Goal: Task Accomplishment & Management: Manage account settings

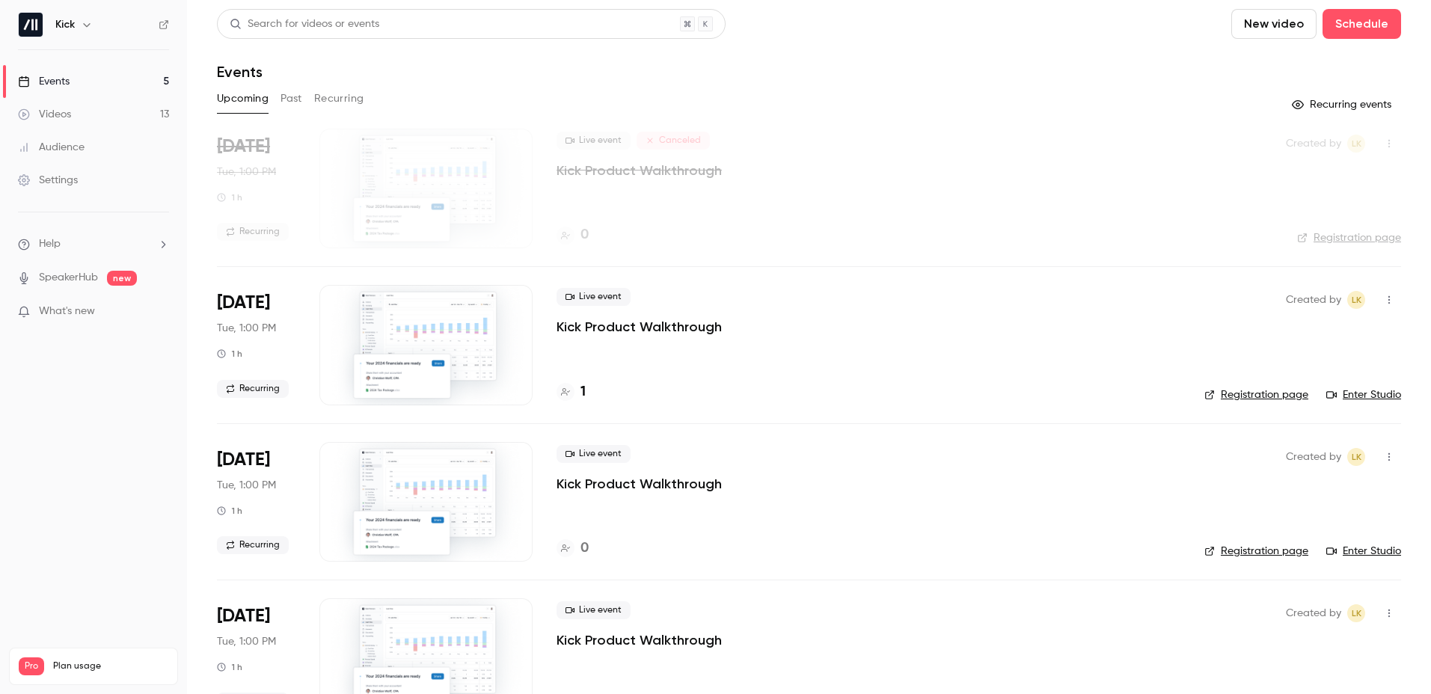
click at [336, 98] on button "Recurring" at bounding box center [339, 99] width 50 height 24
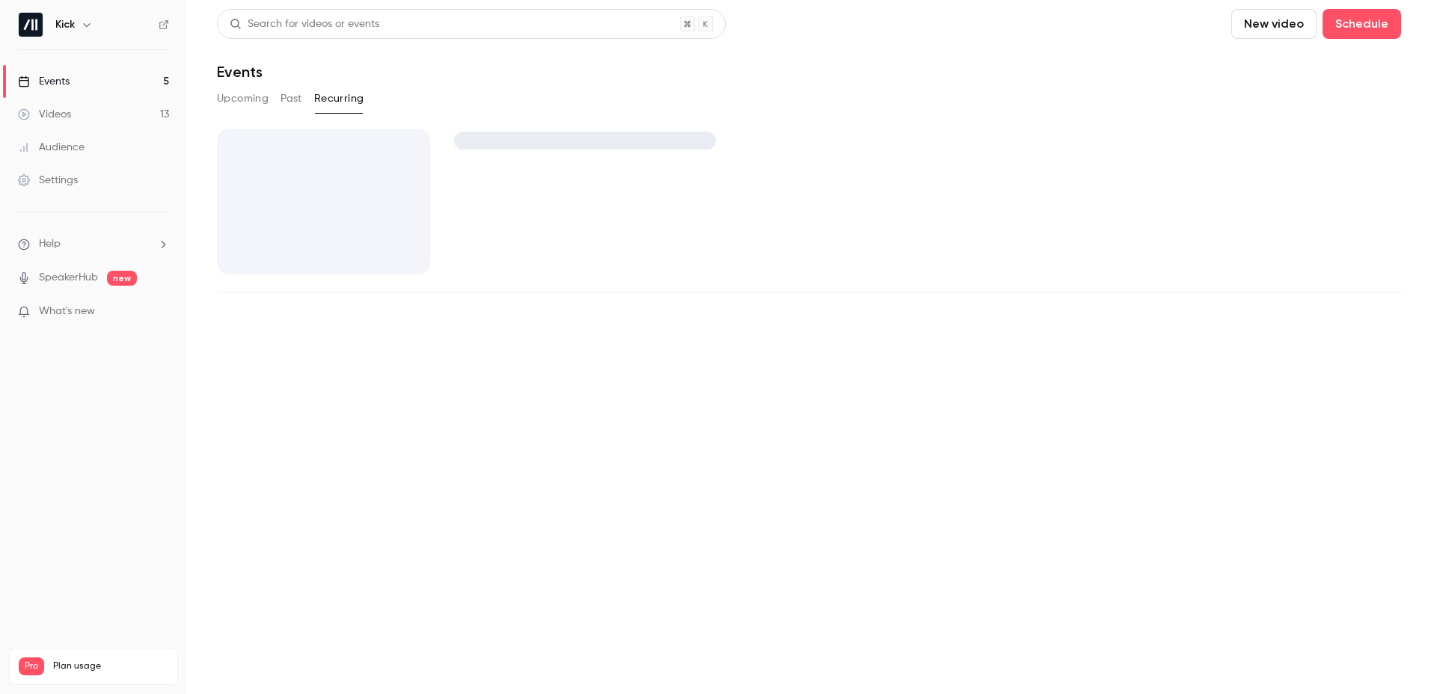
click at [292, 97] on button "Past" at bounding box center [292, 99] width 22 height 24
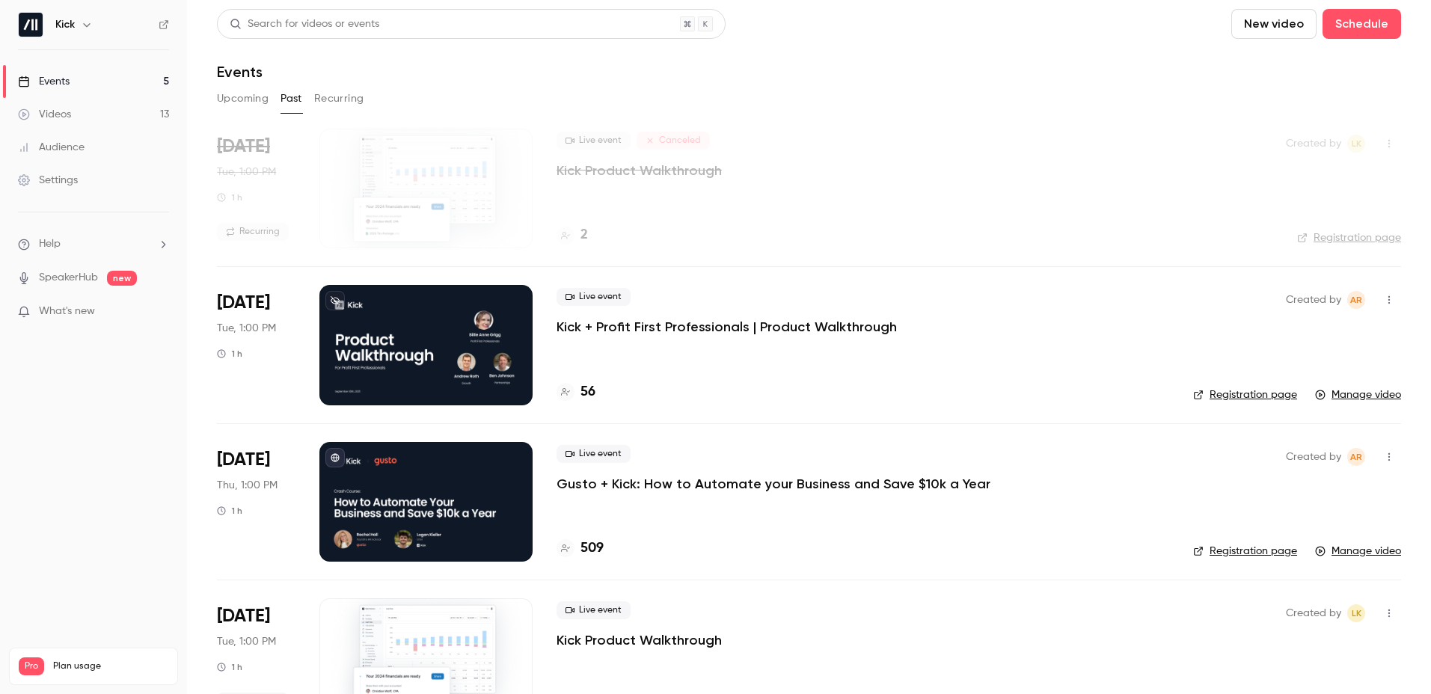
click at [264, 97] on button "Upcoming" at bounding box center [243, 99] width 52 height 24
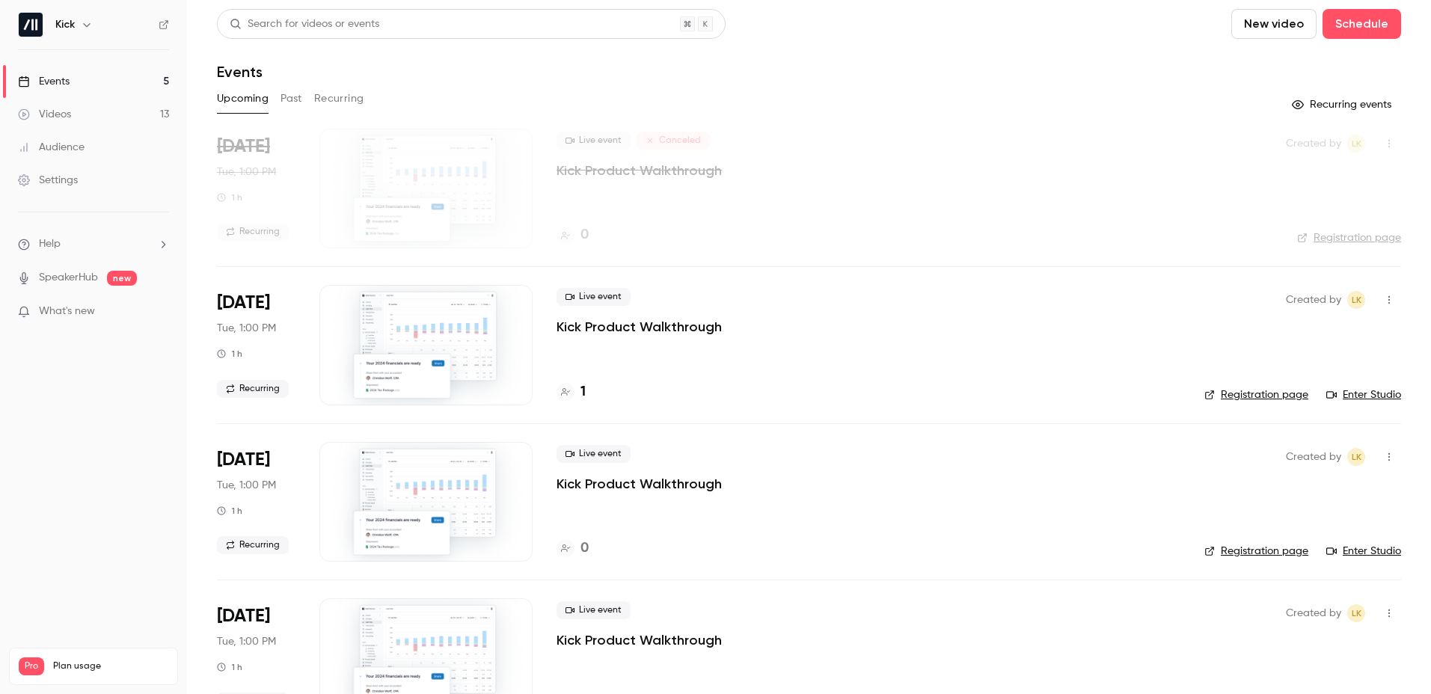
click at [1259, 397] on link "Registration page" at bounding box center [1256, 395] width 104 height 15
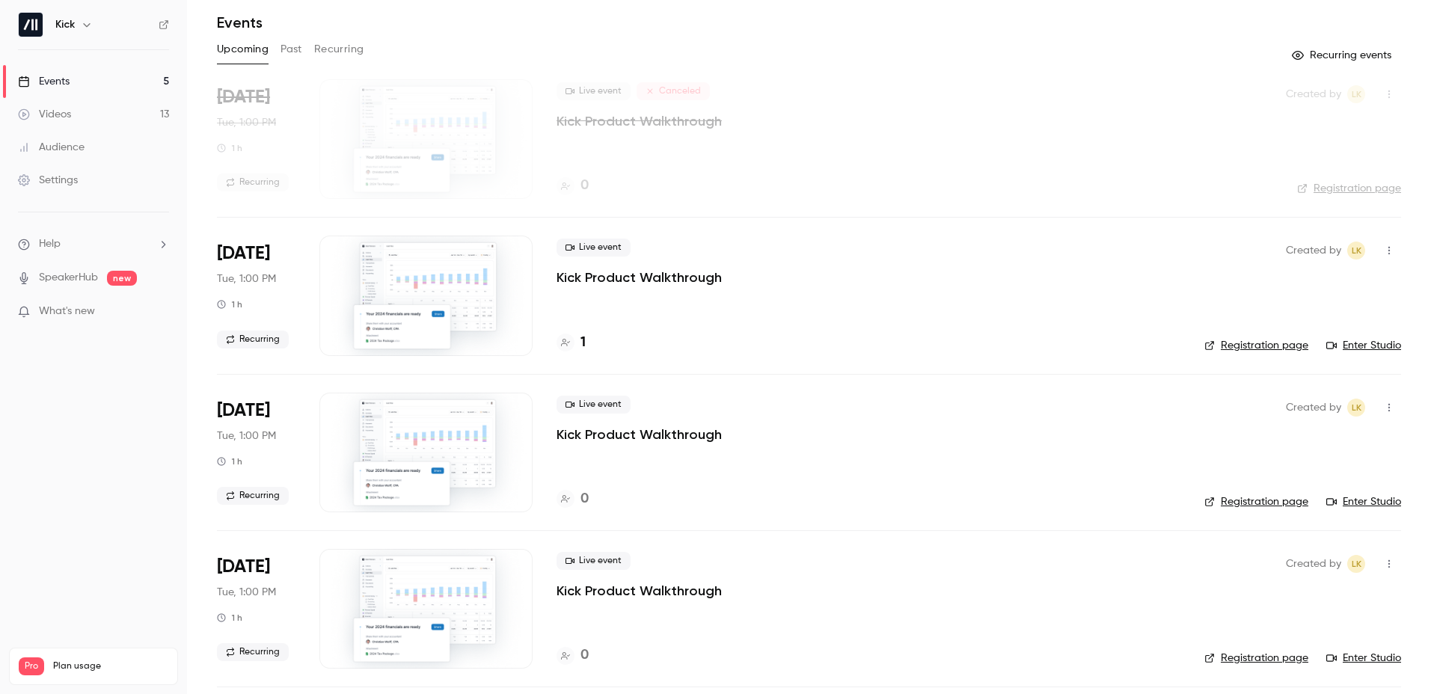
scroll to position [208, 0]
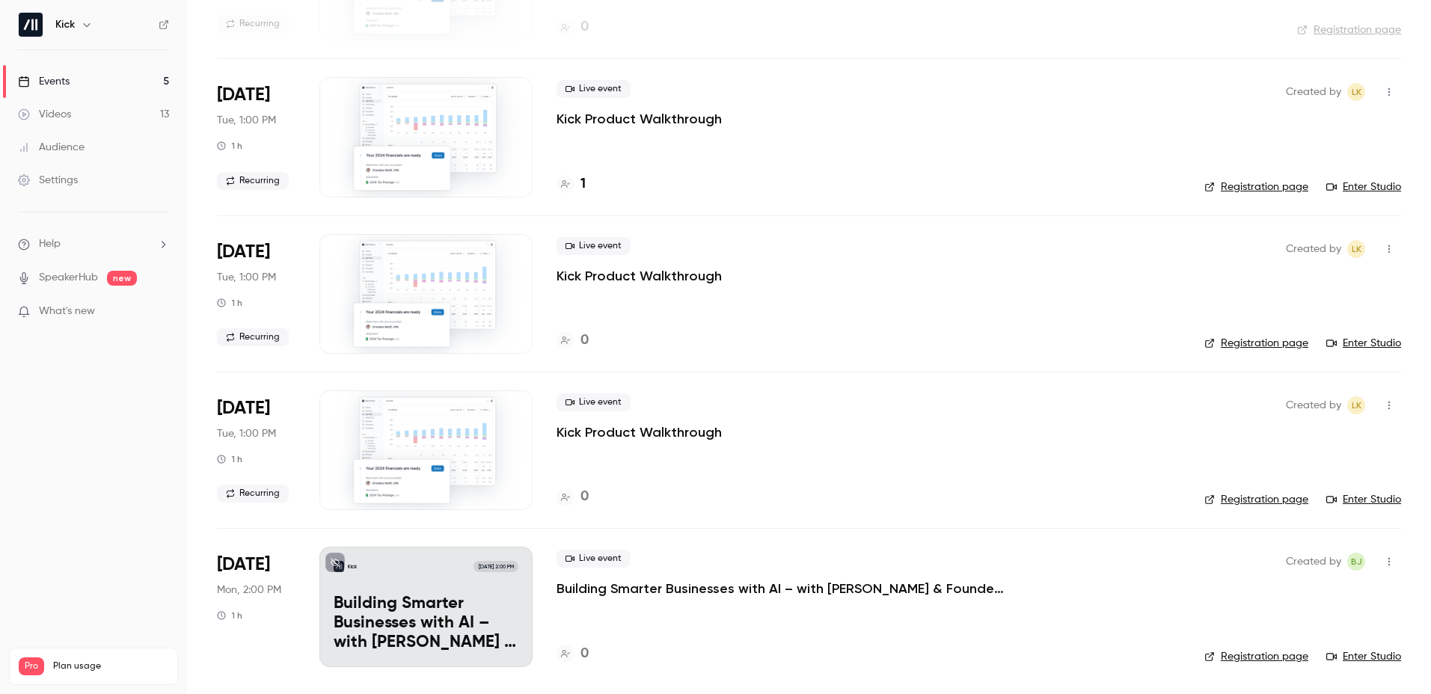
click at [637, 589] on p "Building Smarter Businesses with AI – with [PERSON_NAME] & Founders of Kick, [P…" at bounding box center [781, 589] width 449 height 18
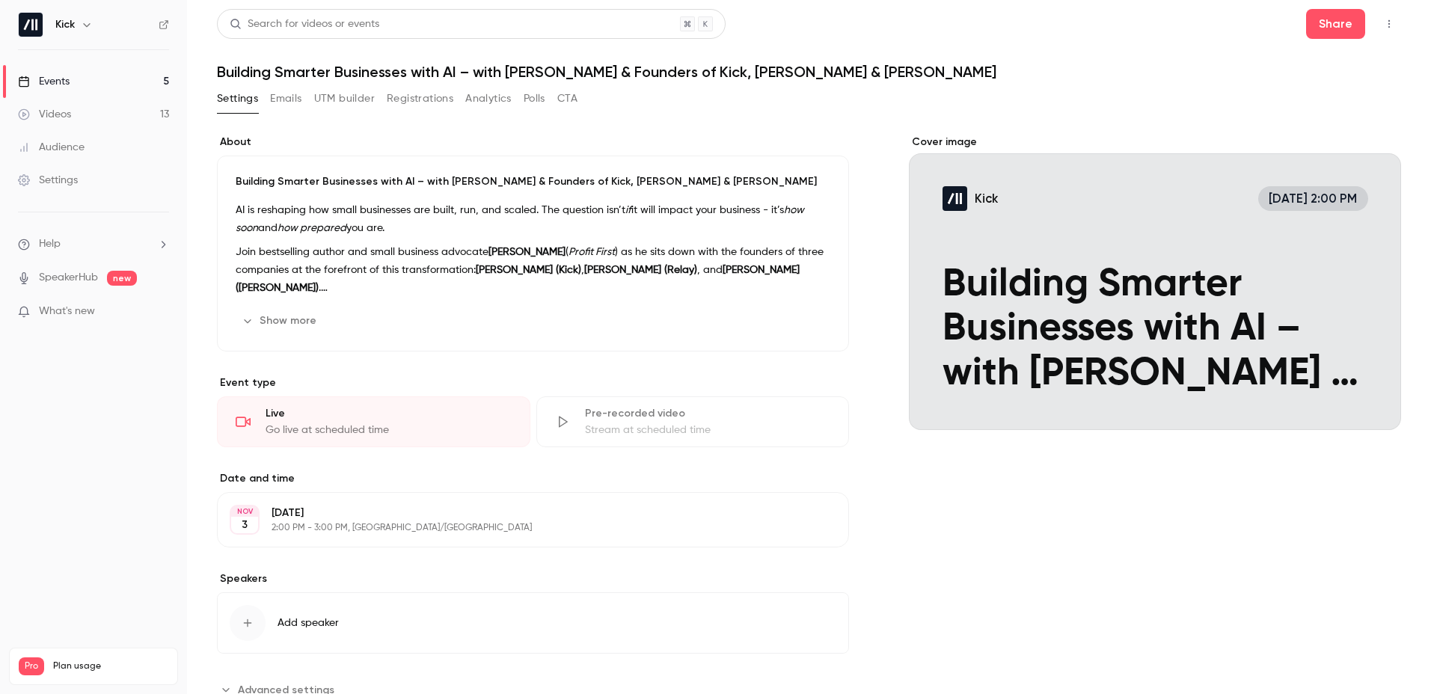
click at [296, 320] on button "Show more" at bounding box center [281, 321] width 90 height 24
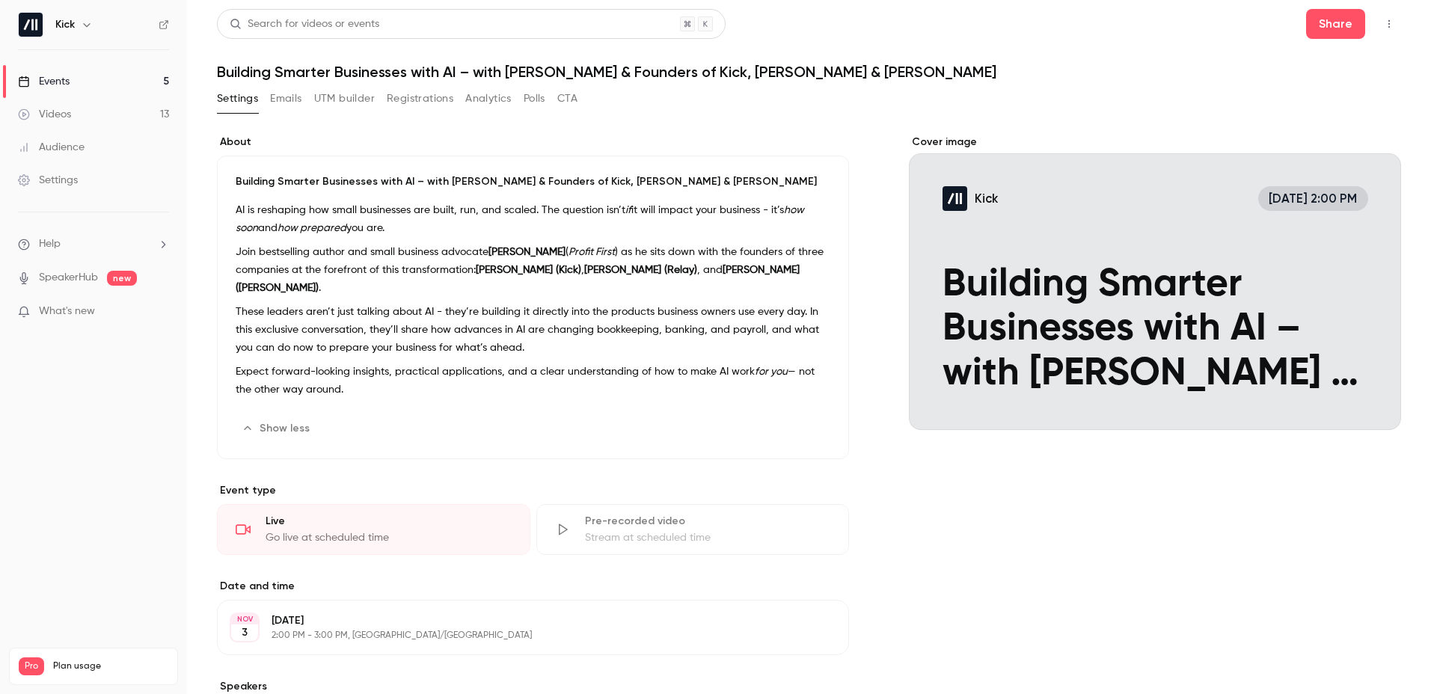
click at [806, 417] on button "Edit" at bounding box center [803, 429] width 55 height 24
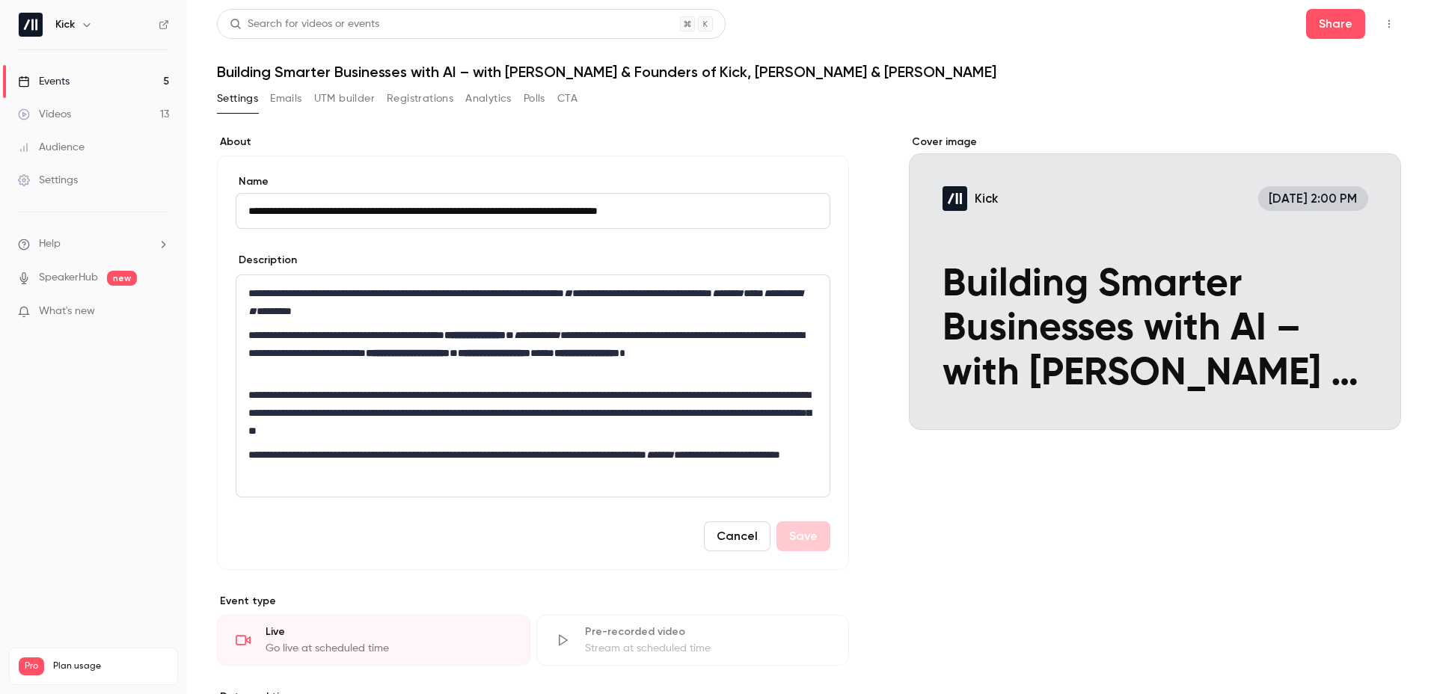
click at [386, 337] on p "**********" at bounding box center [532, 353] width 569 height 54
click at [797, 530] on button "Save" at bounding box center [804, 536] width 54 height 30
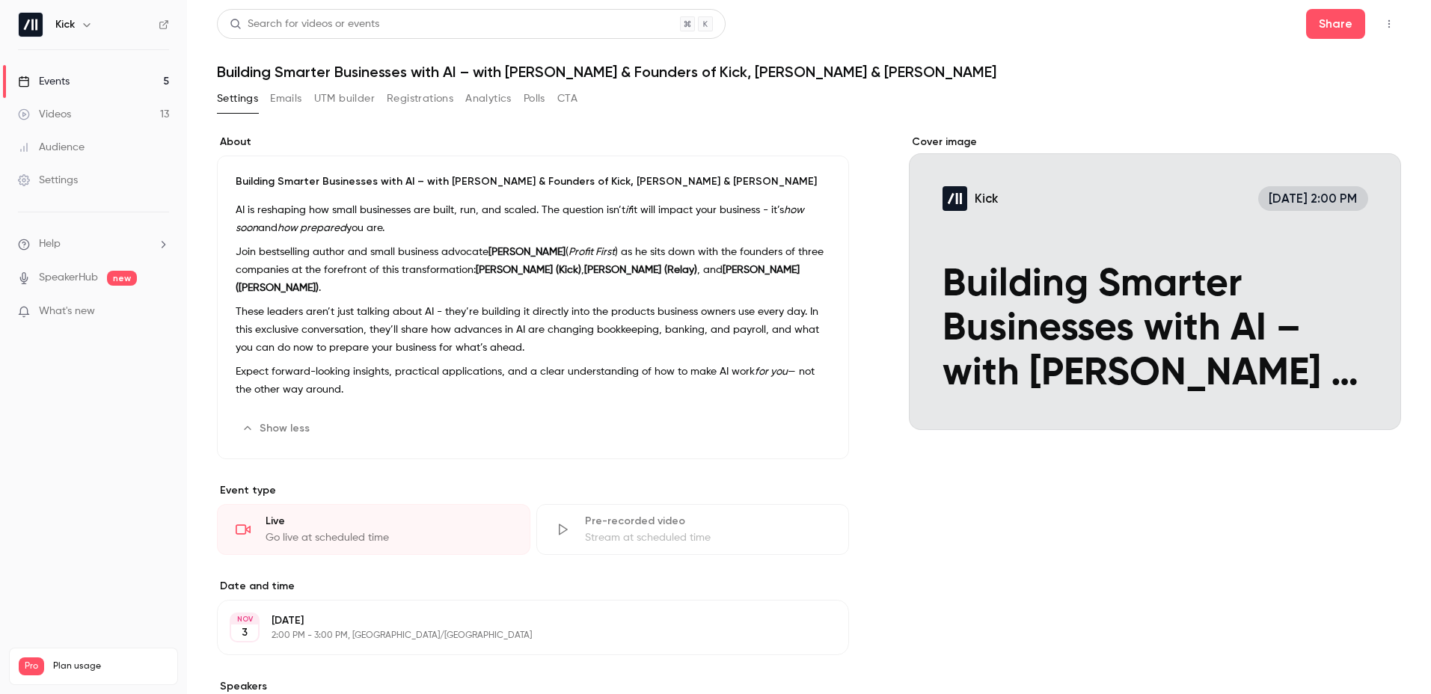
click at [443, 95] on button "Registrations" at bounding box center [420, 99] width 67 height 24
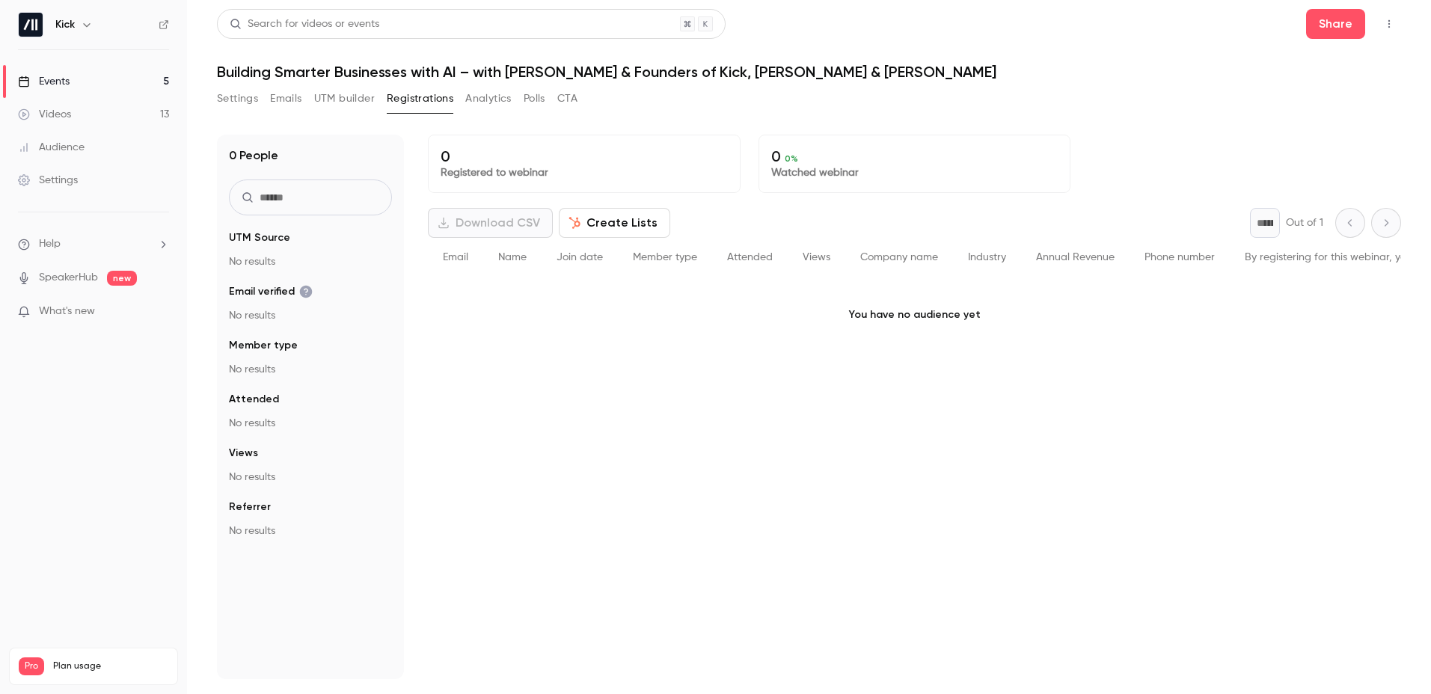
drag, startPoint x: 371, startPoint y: 100, endPoint x: 329, endPoint y: 100, distance: 41.9
click at [371, 100] on button "UTM builder" at bounding box center [344, 99] width 61 height 24
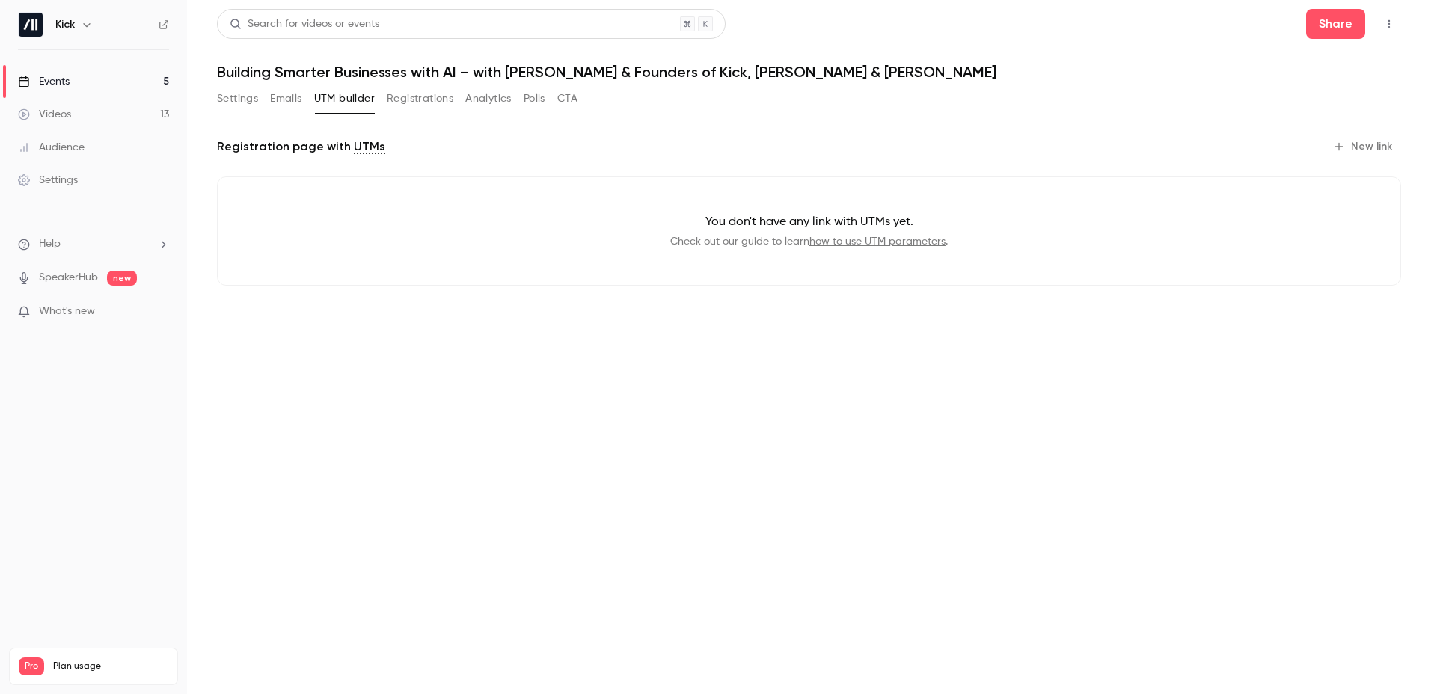
click at [298, 102] on button "Emails" at bounding box center [285, 99] width 31 height 24
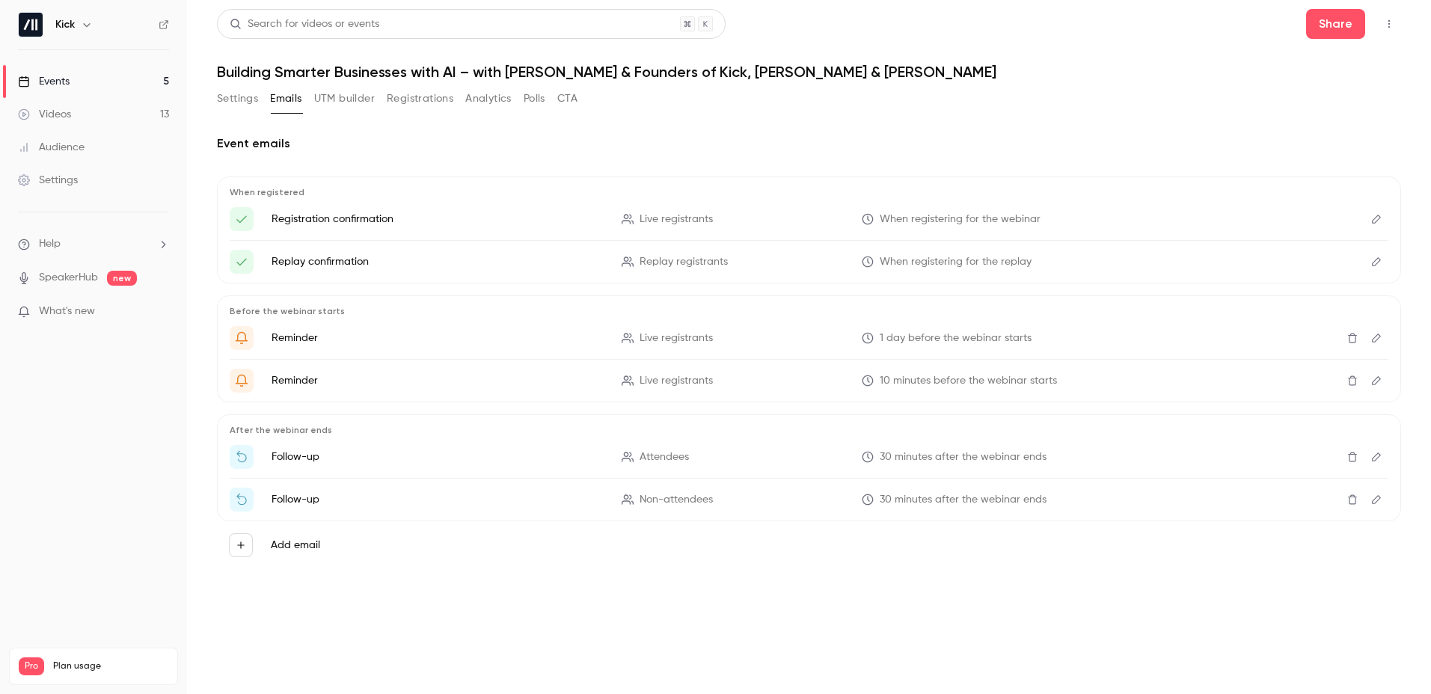
drag, startPoint x: 236, startPoint y: 99, endPoint x: 209, endPoint y: 104, distance: 27.4
click at [236, 99] on button "Settings" at bounding box center [237, 99] width 41 height 24
